Goal: Communication & Community: Answer question/provide support

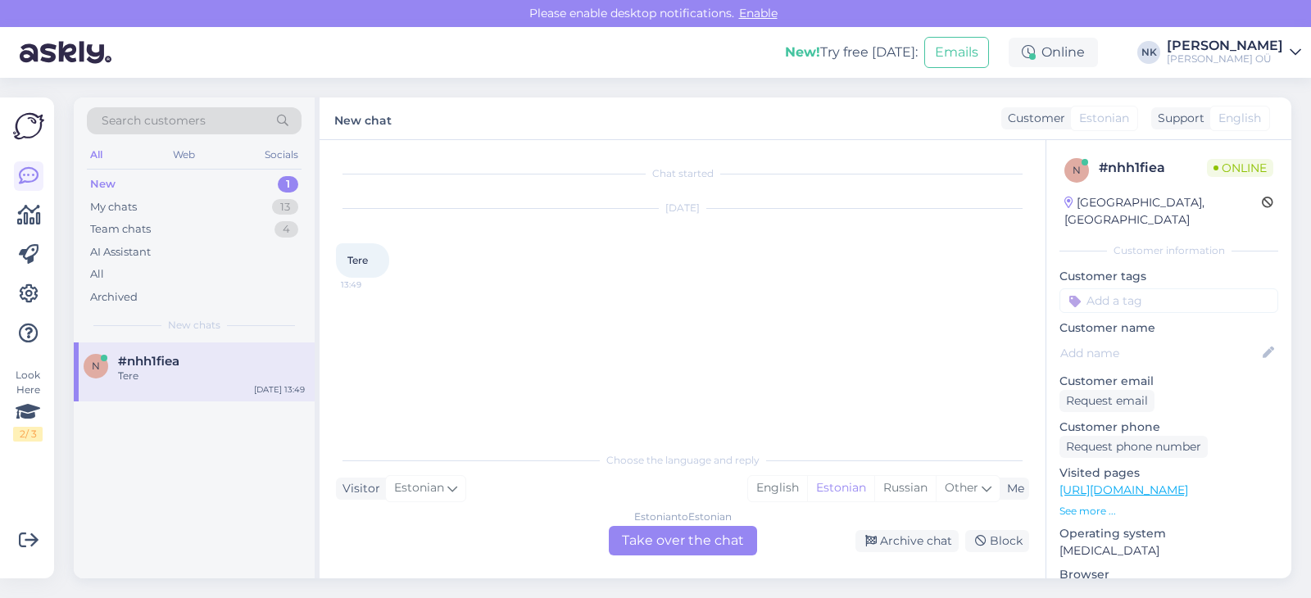
click at [686, 522] on div "Estonian to Estonian" at bounding box center [683, 517] width 98 height 15
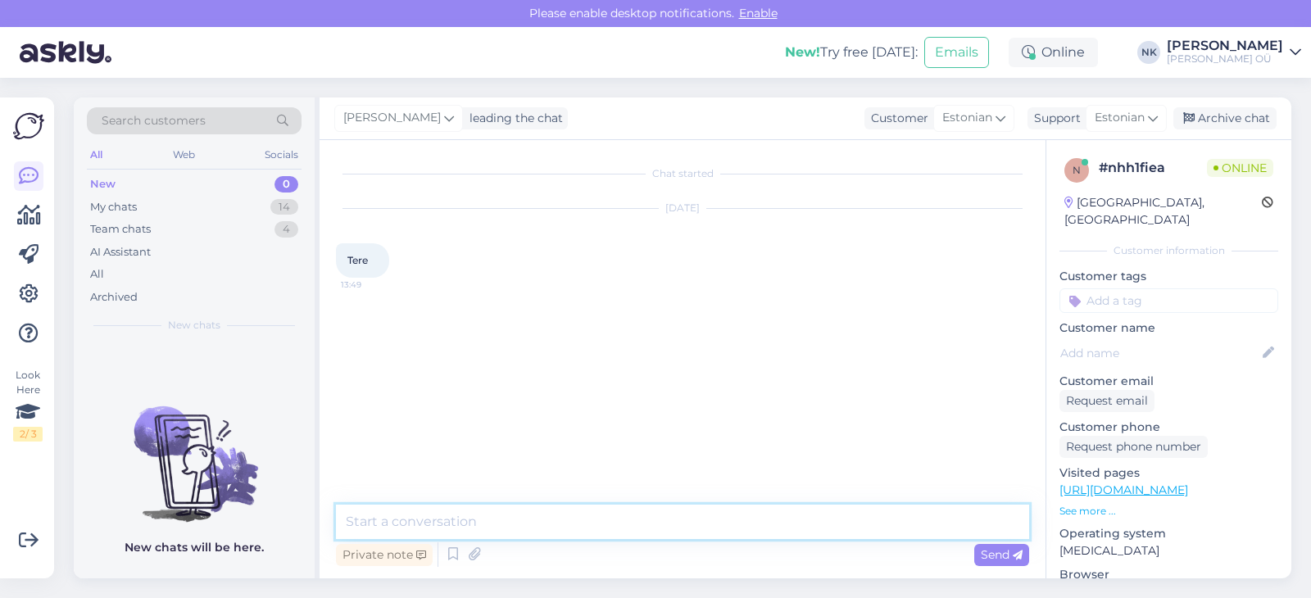
click at [678, 524] on textarea at bounding box center [682, 522] width 693 height 34
type textarea "Tere! Kuidas saan aidata?"
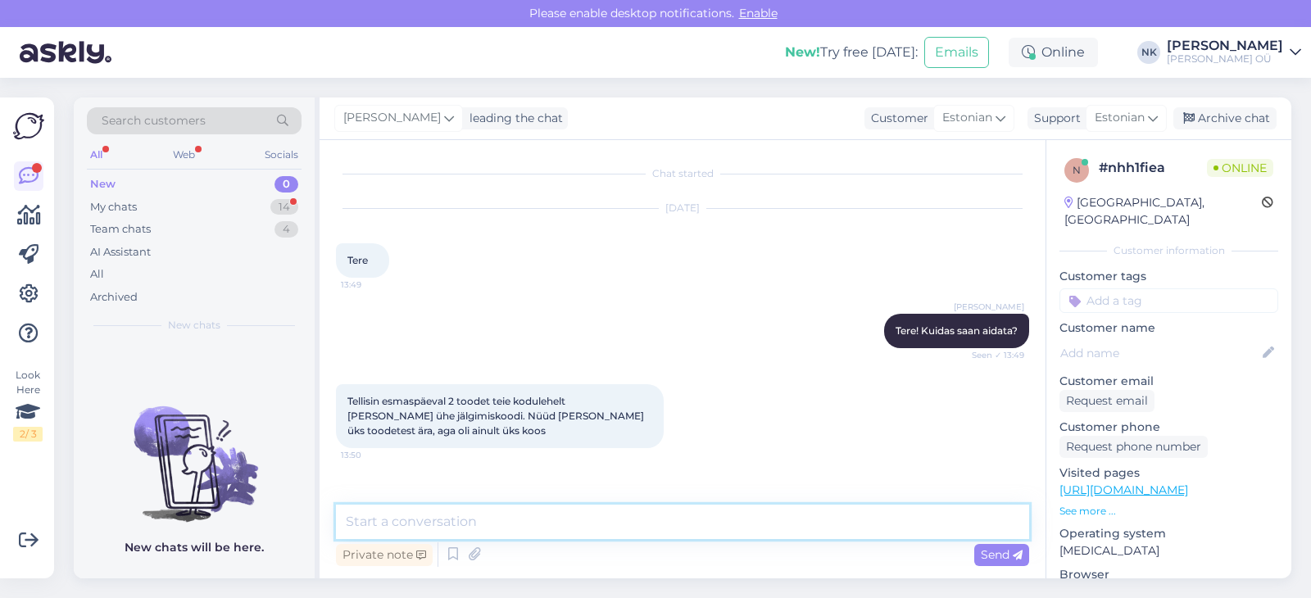
scroll to position [46, 0]
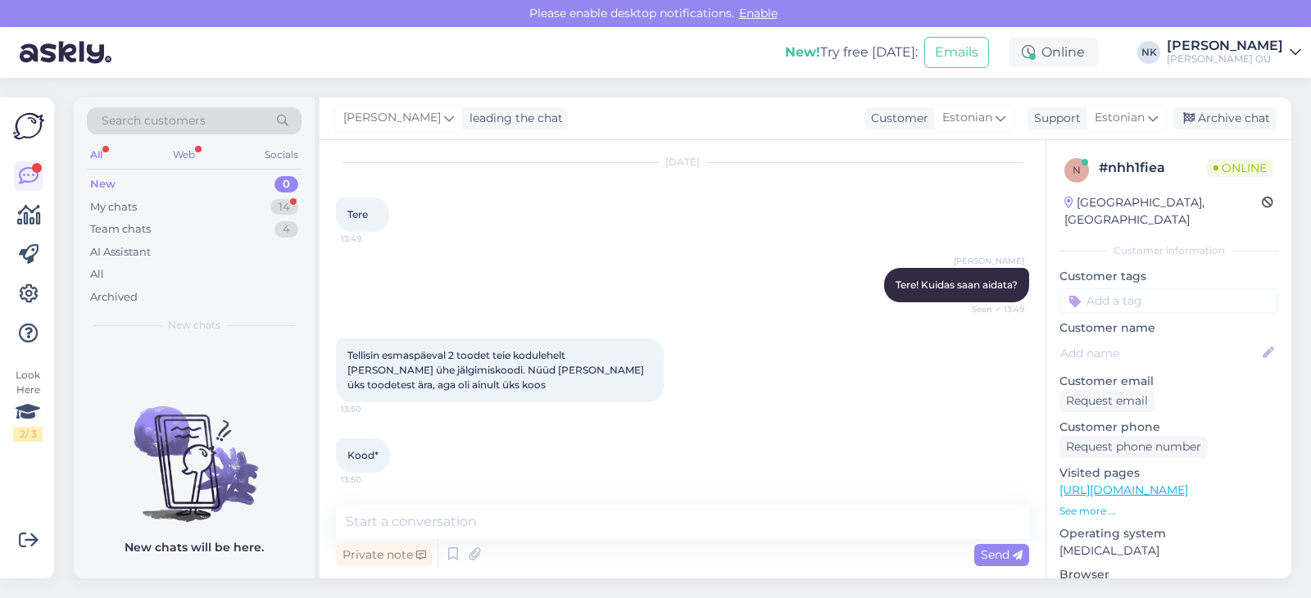
click at [460, 505] on div "Chat started [DATE] Tere 13:49 [PERSON_NAME] Tere! Kuidas saan aidata? Seen ✓ 1…" at bounding box center [683, 359] width 726 height 438
click at [459, 510] on textarea at bounding box center [682, 522] width 693 height 34
click at [467, 510] on textarea at bounding box center [682, 522] width 693 height 34
type textarea "Palun öelge tellimuse numbri, saan vaadata"
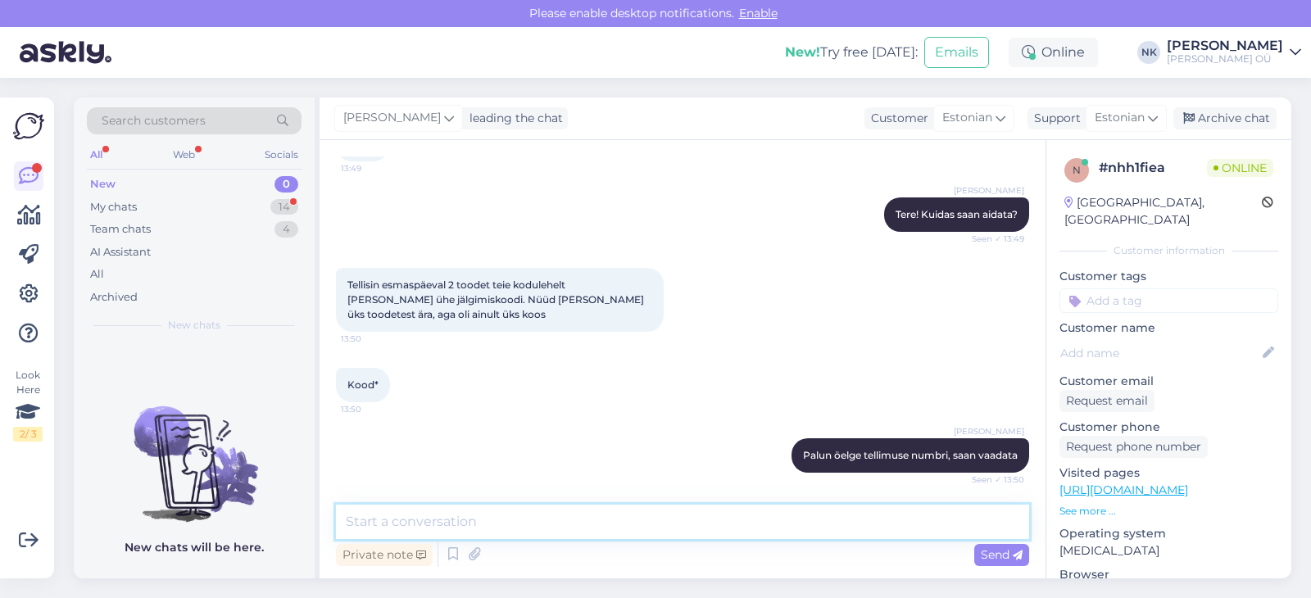
scroll to position [187, 0]
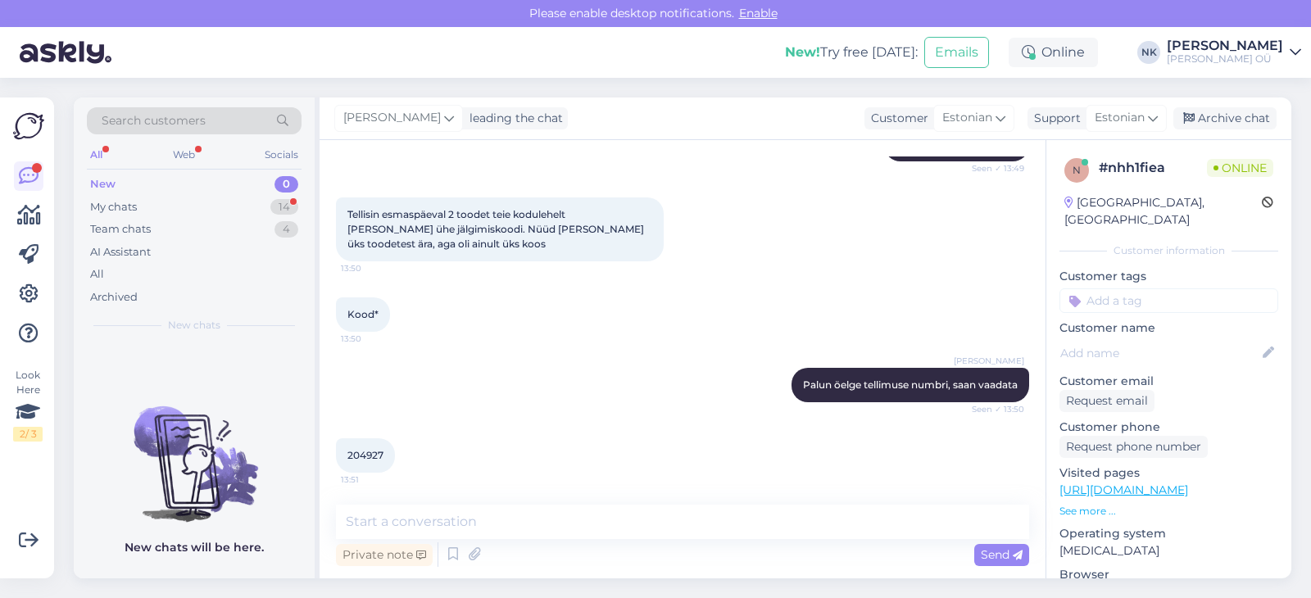
click at [394, 456] on div "204927 13:51" at bounding box center [365, 455] width 59 height 34
click at [375, 452] on span "204927" at bounding box center [365, 455] width 36 height 12
copy span "204927"
click at [529, 531] on textarea at bounding box center [682, 522] width 693 height 34
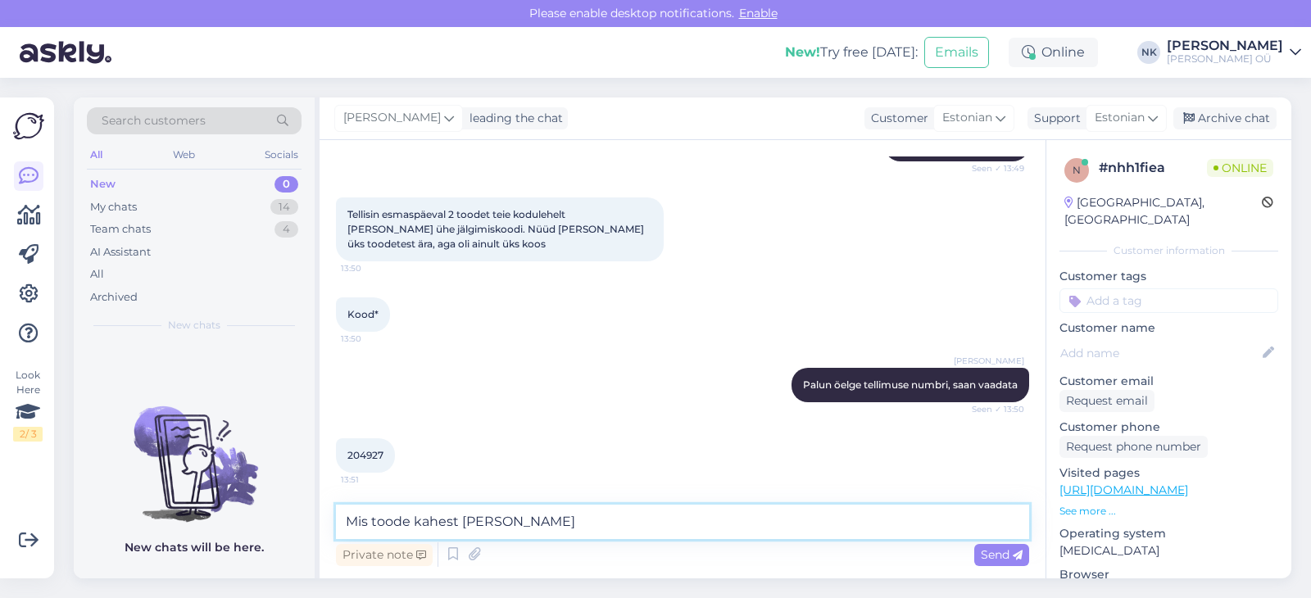
type textarea "Mis toode kahest [PERSON_NAME]?"
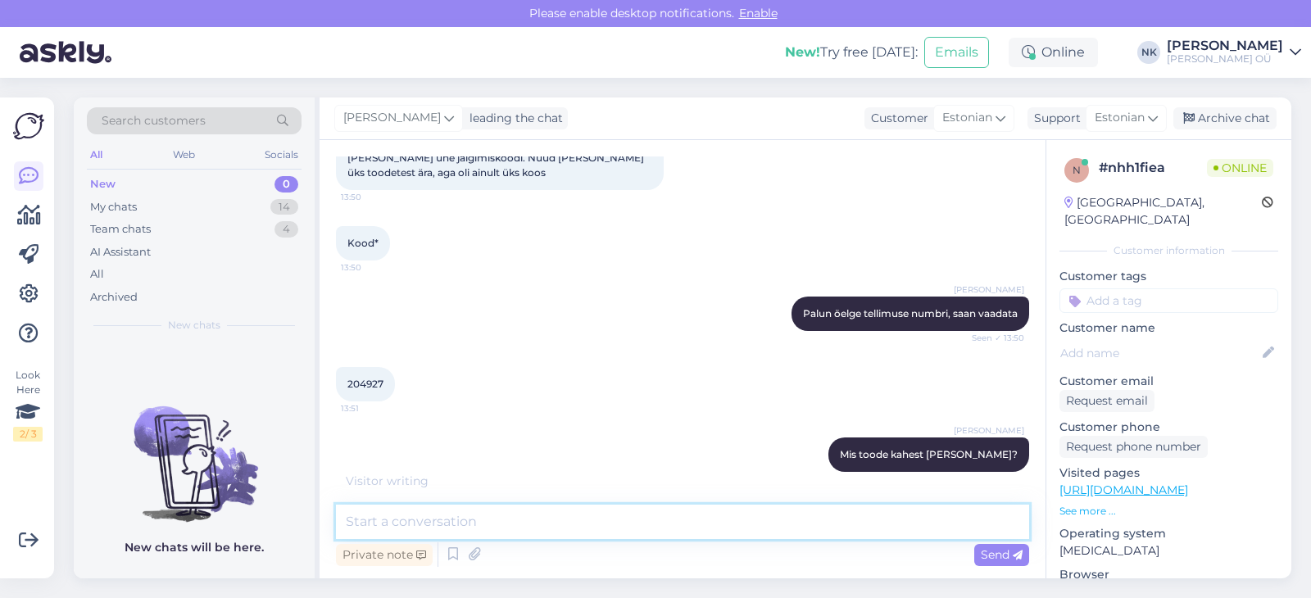
scroll to position [328, 0]
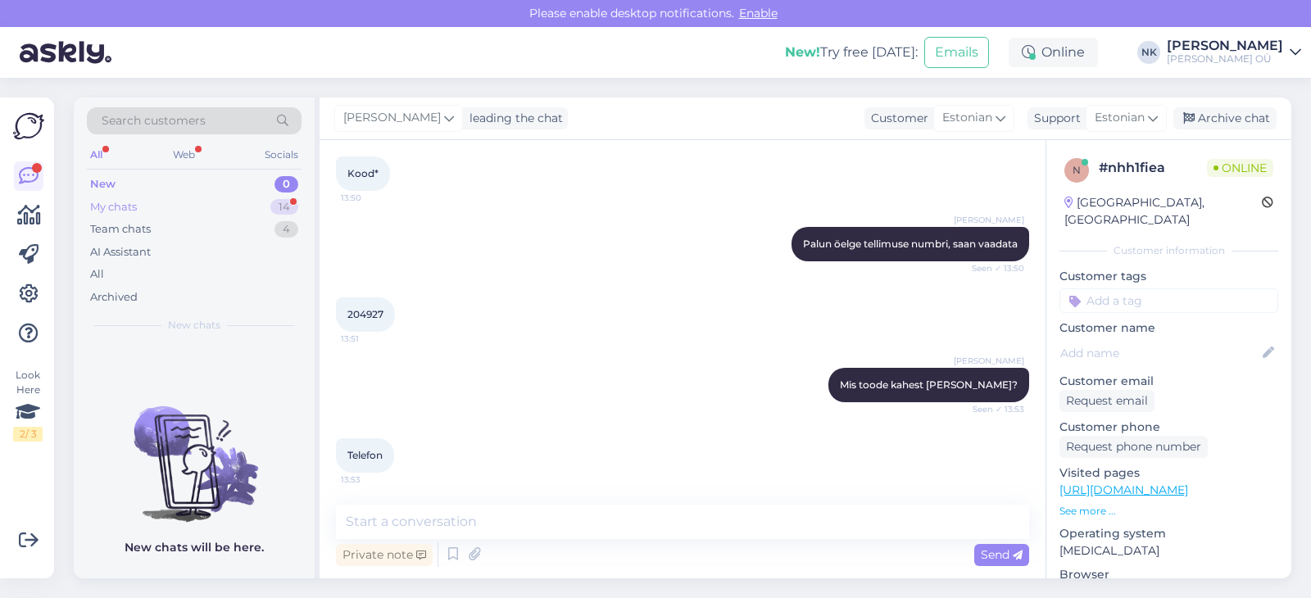
click at [225, 211] on div "My chats 14" at bounding box center [194, 207] width 215 height 23
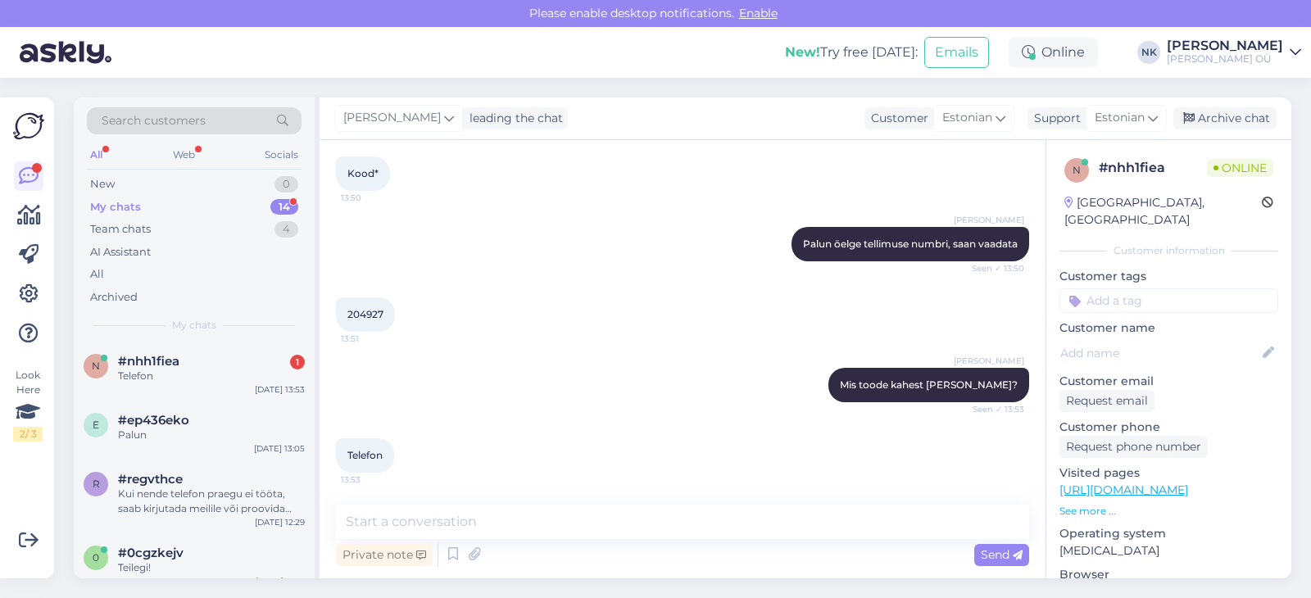
click at [541, 505] on div "Chat started [DATE] Tere 13:49 [PERSON_NAME] Tere! Kuidas saan aidata? Seen ✓ 1…" at bounding box center [683, 359] width 726 height 438
click at [541, 506] on textarea at bounding box center [682, 522] width 693 height 34
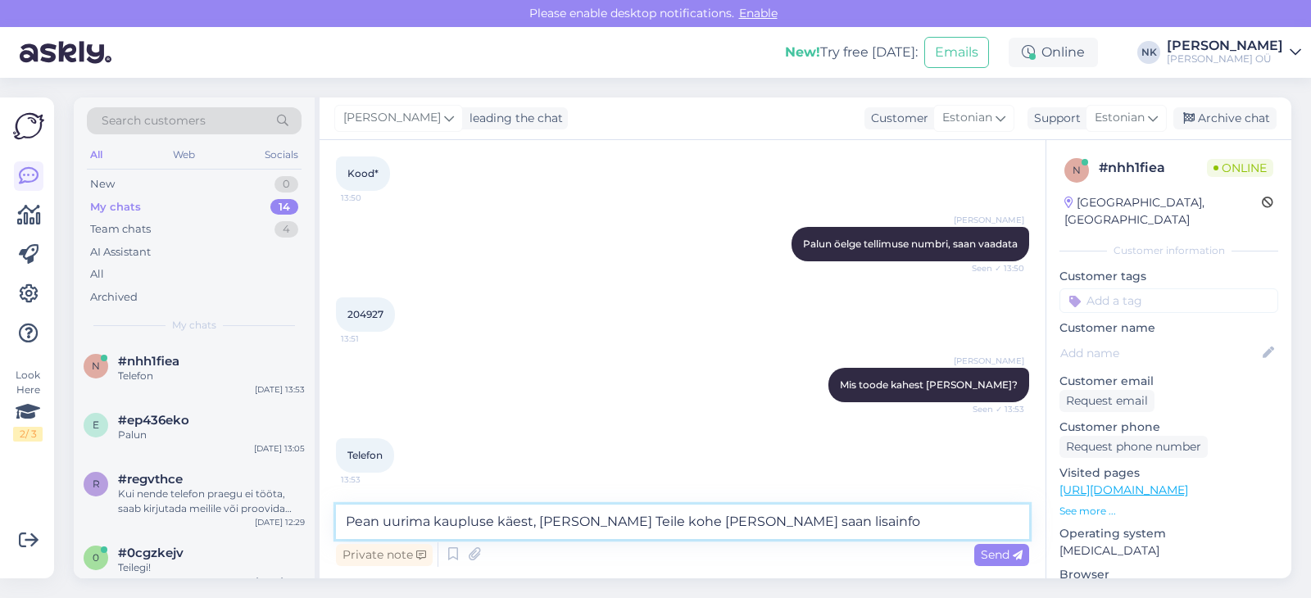
type textarea "Pean uurima kaupluse käest, [PERSON_NAME] Teile kohe [PERSON_NAME] saan lisainf…"
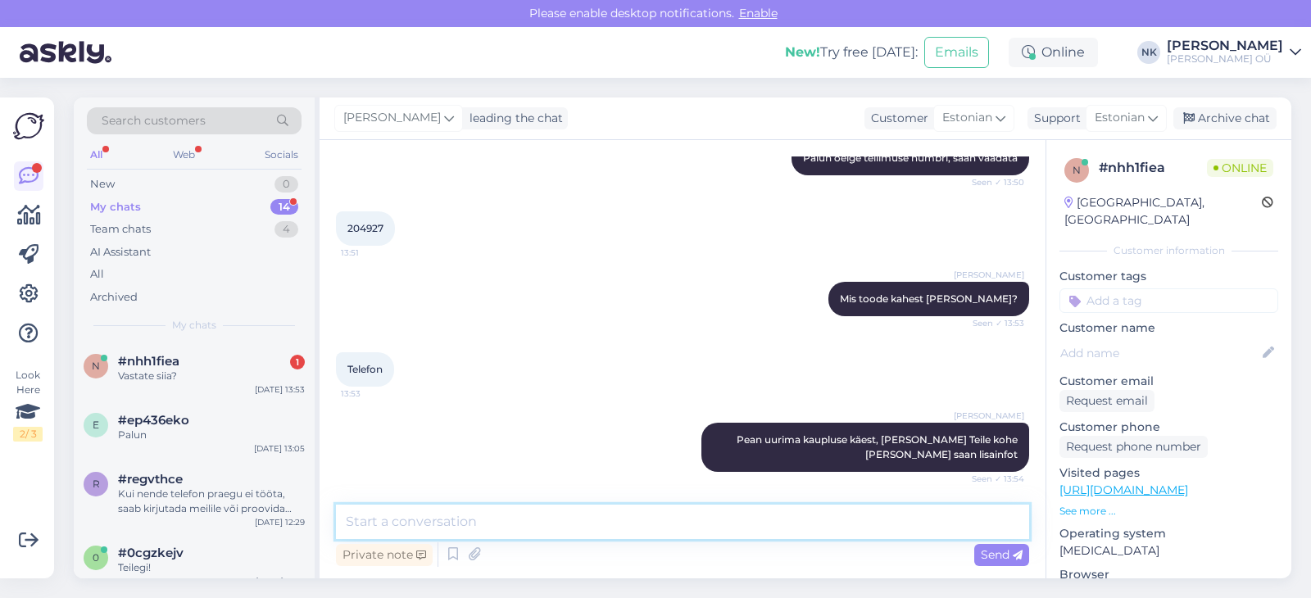
scroll to position [483, 0]
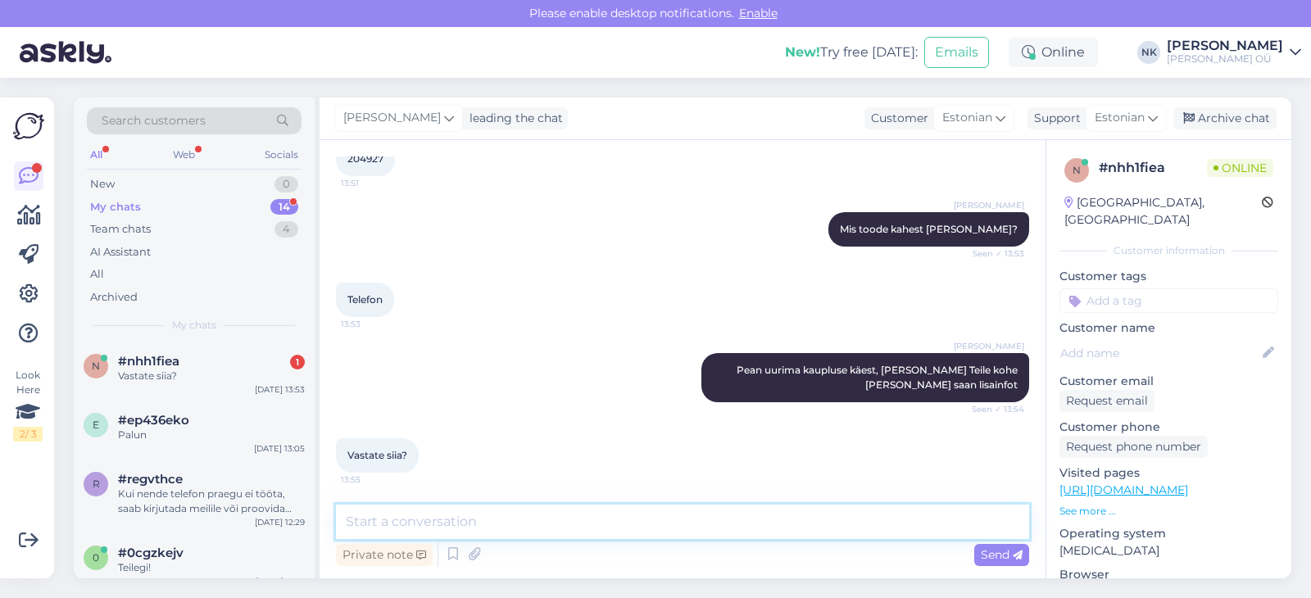
click at [399, 517] on textarea at bounding box center [682, 522] width 693 height 34
type textarea "Helistan või kirjutan meilile"
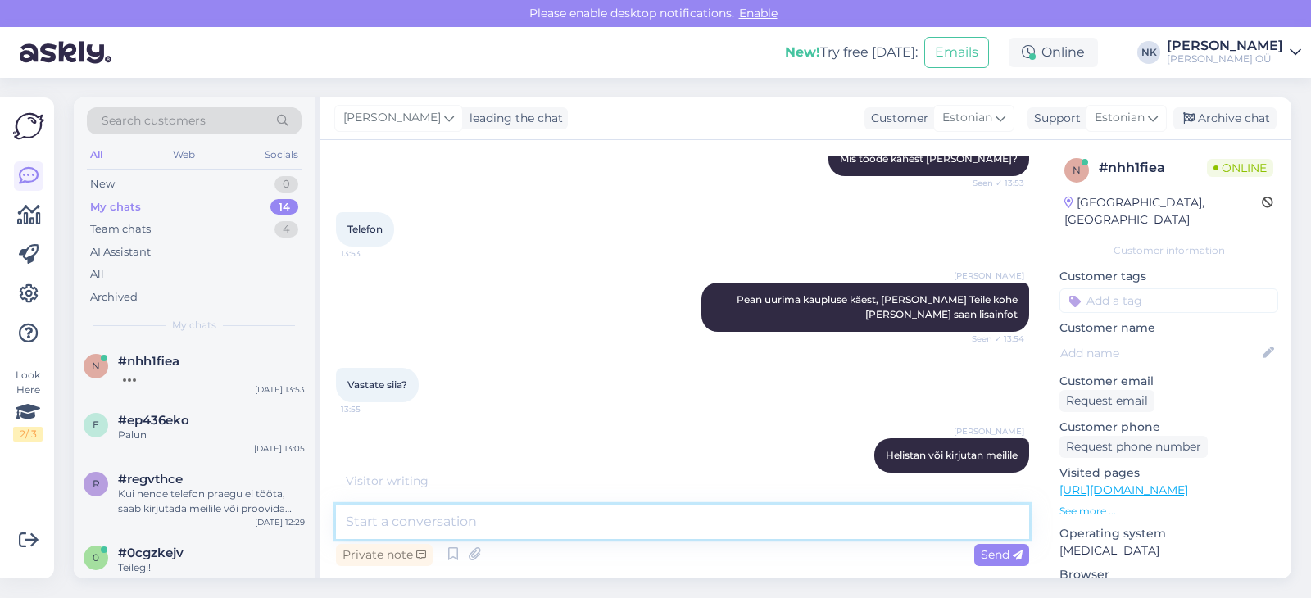
scroll to position [624, 0]
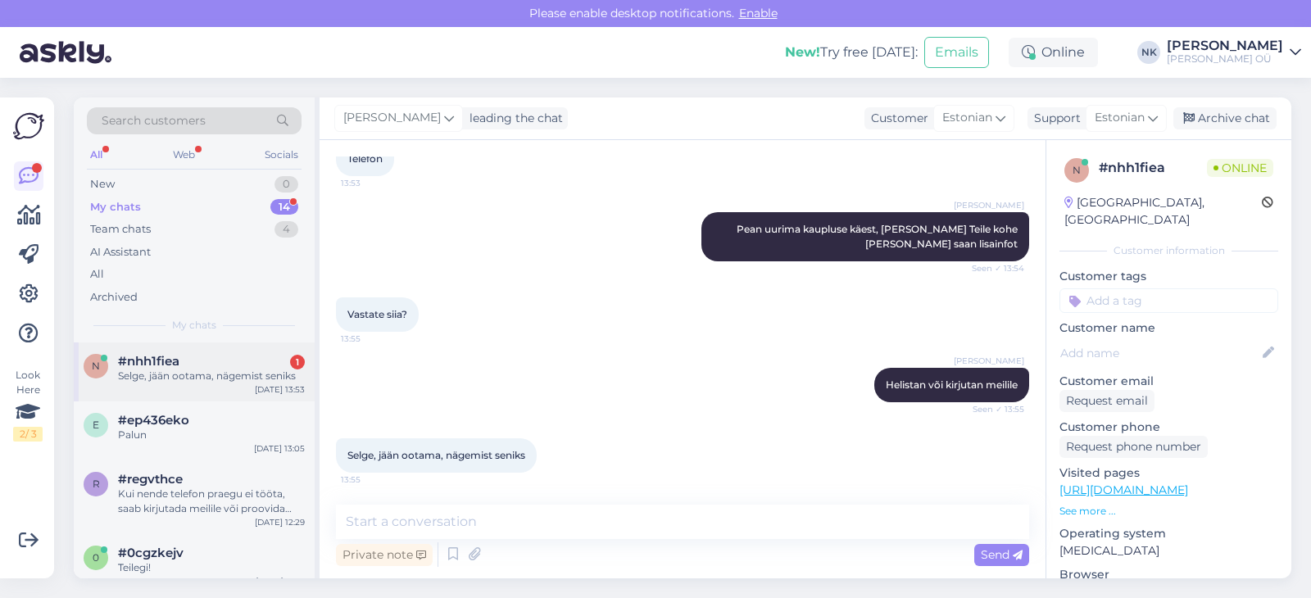
click at [200, 396] on div "n #nhh1fiea 1 Selge, jään ootama, nägemist seniks [DATE] 13:53" at bounding box center [194, 372] width 241 height 59
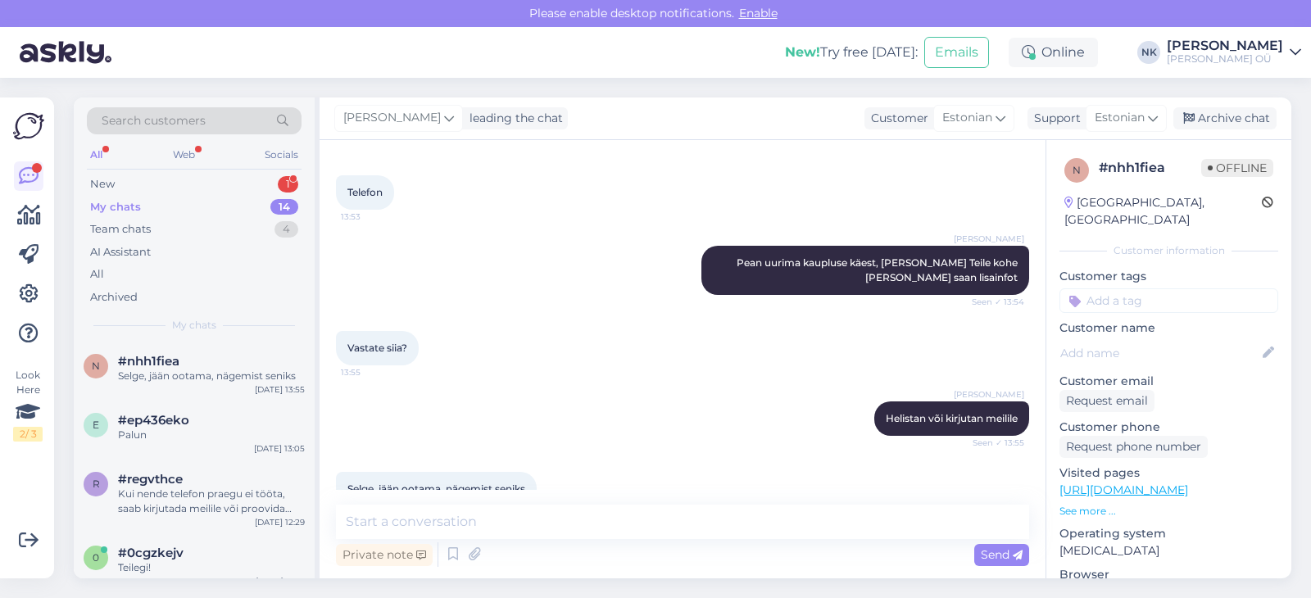
click at [252, 161] on div "All Web Socials" at bounding box center [194, 156] width 215 height 25
click at [236, 175] on div "New 1" at bounding box center [194, 184] width 215 height 23
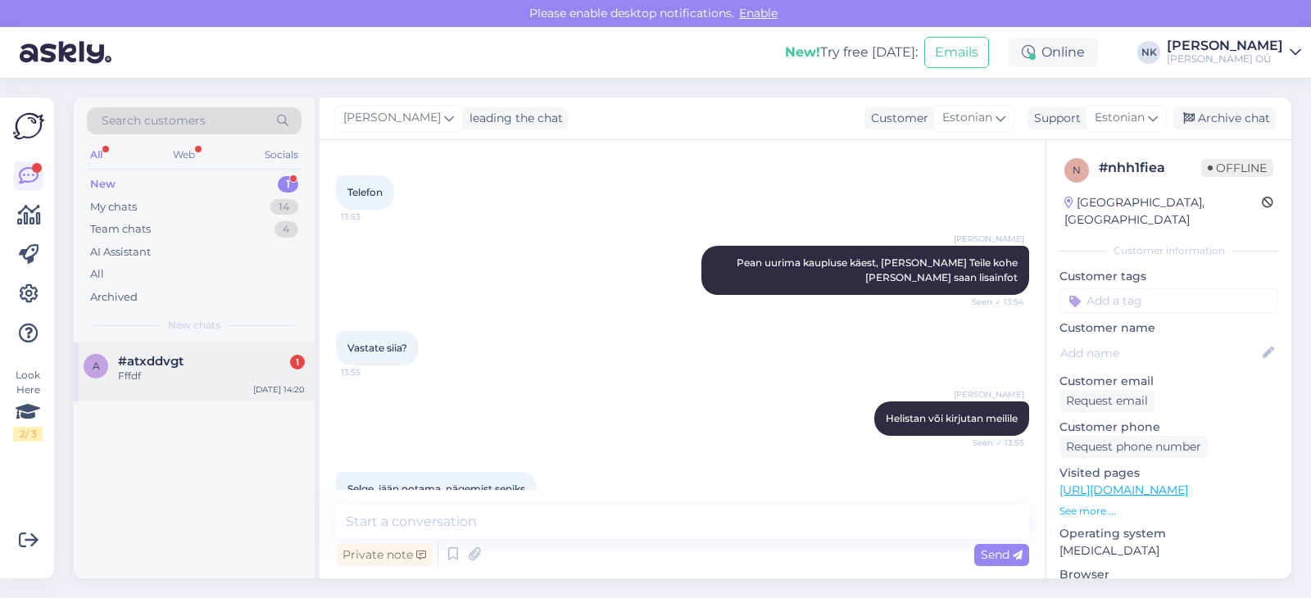
click at [191, 361] on div "#atxddvgt 1" at bounding box center [211, 361] width 187 height 15
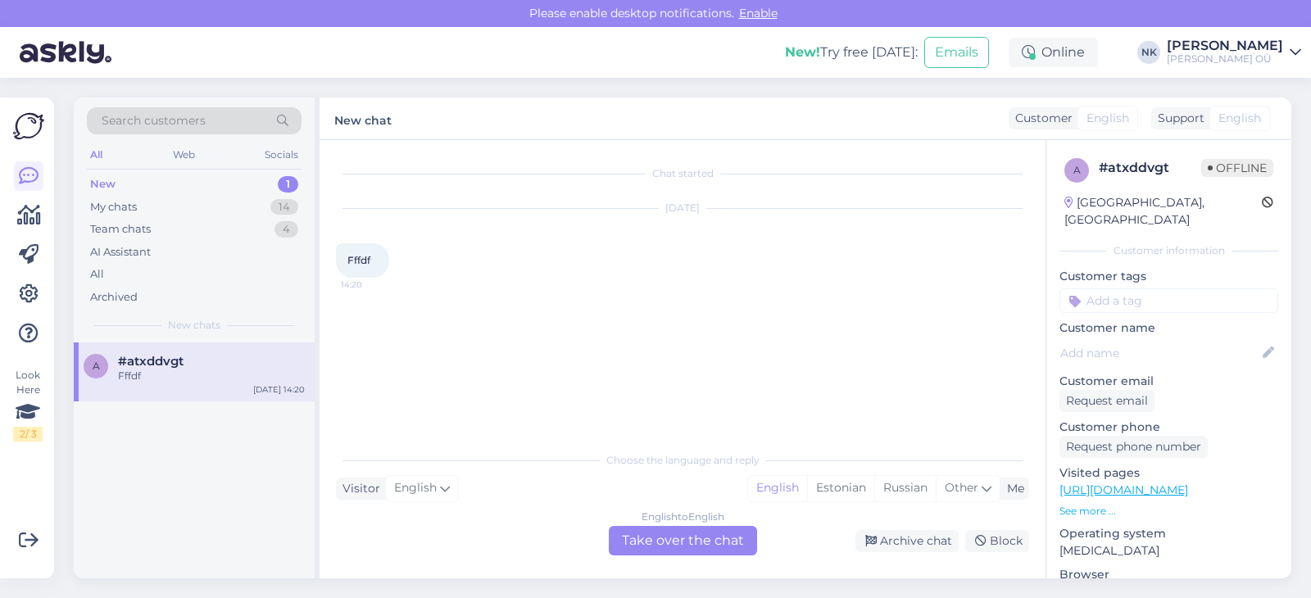
click at [661, 526] on div "Choose the language and reply Visitor English Me English Estonian Russian Other…" at bounding box center [682, 499] width 693 height 112
click at [655, 528] on div "English to English Take over the chat" at bounding box center [683, 540] width 148 height 29
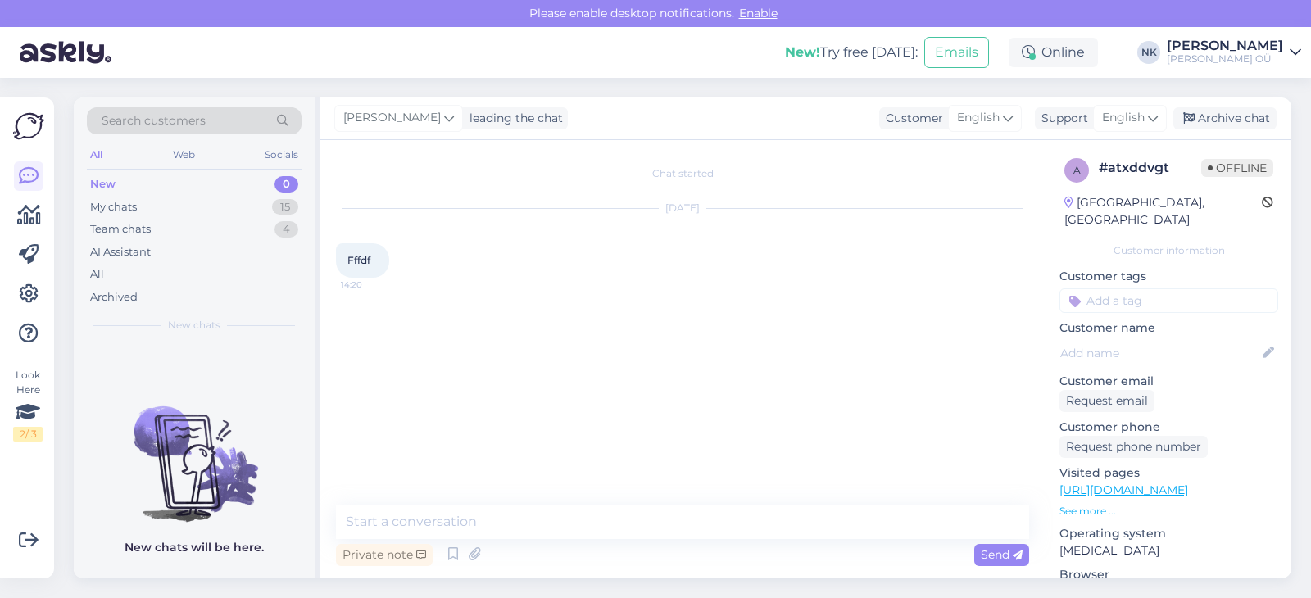
click at [598, 483] on div "Chat started [DATE] Fffdf 14:20" at bounding box center [690, 323] width 708 height 333
click at [598, 497] on div "Chat started [DATE] Fffdf 14:20 Private note Send" at bounding box center [683, 359] width 726 height 438
click at [598, 506] on textarea at bounding box center [682, 522] width 693 height 34
type textarea "Tere! Kuidas saan aidata?"
